Goal: Transaction & Acquisition: Book appointment/travel/reservation

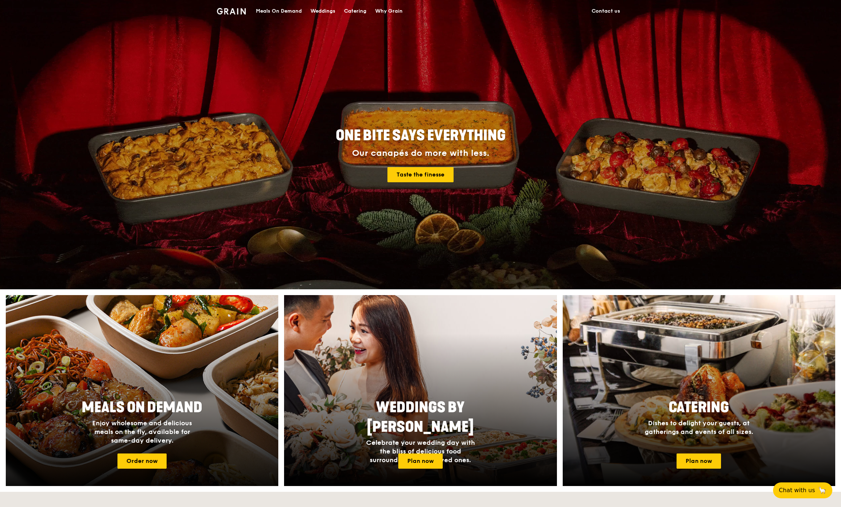
click at [203, 351] on div at bounding box center [142, 390] width 300 height 210
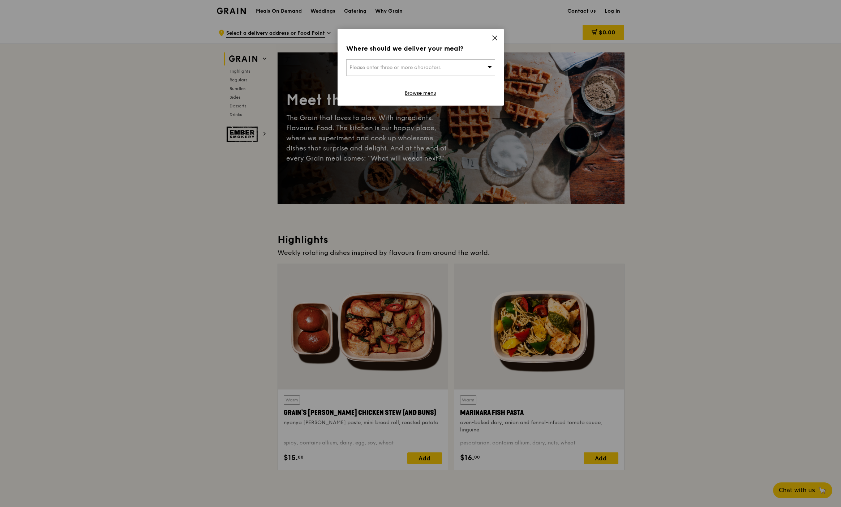
click at [491, 36] on icon at bounding box center [494, 38] width 7 height 7
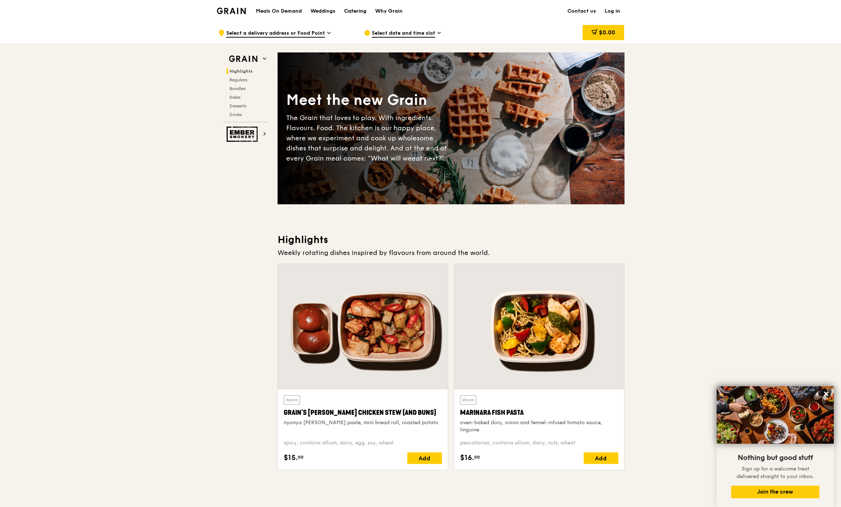
click at [349, 12] on div "Catering" at bounding box center [355, 11] width 22 height 22
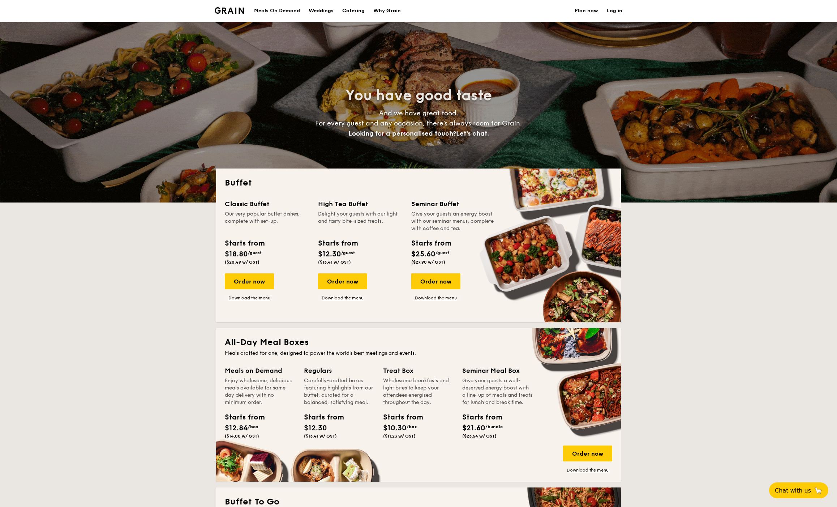
select select
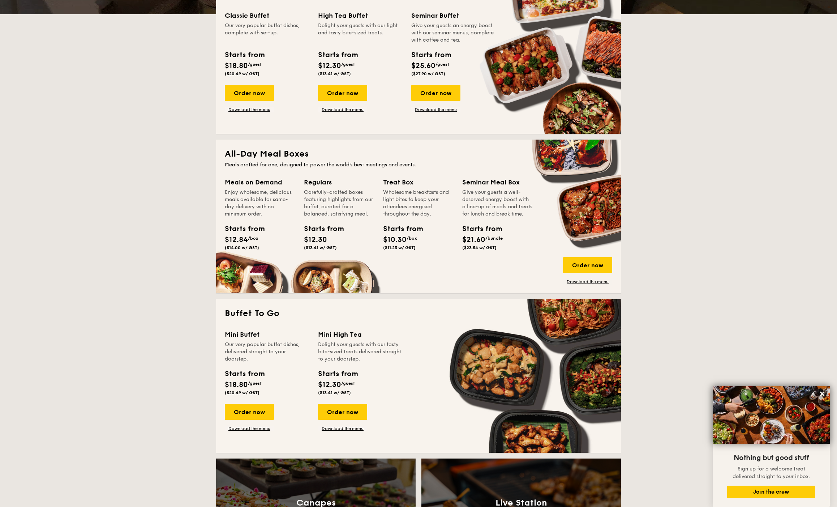
scroll to position [45, 0]
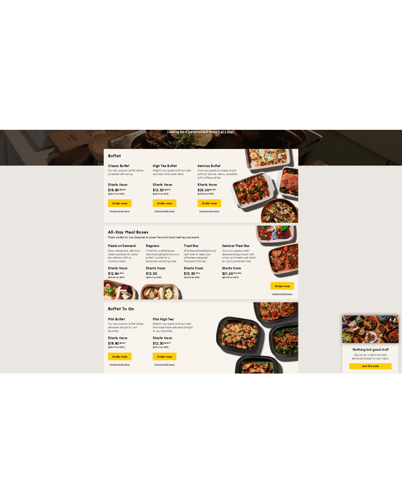
scroll to position [136, 0]
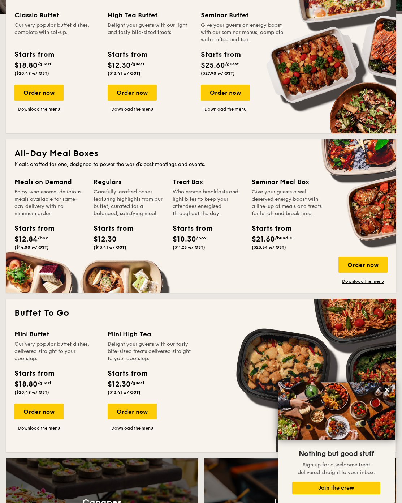
scroll to position [226, 0]
